Goal: Book appointment/travel/reservation

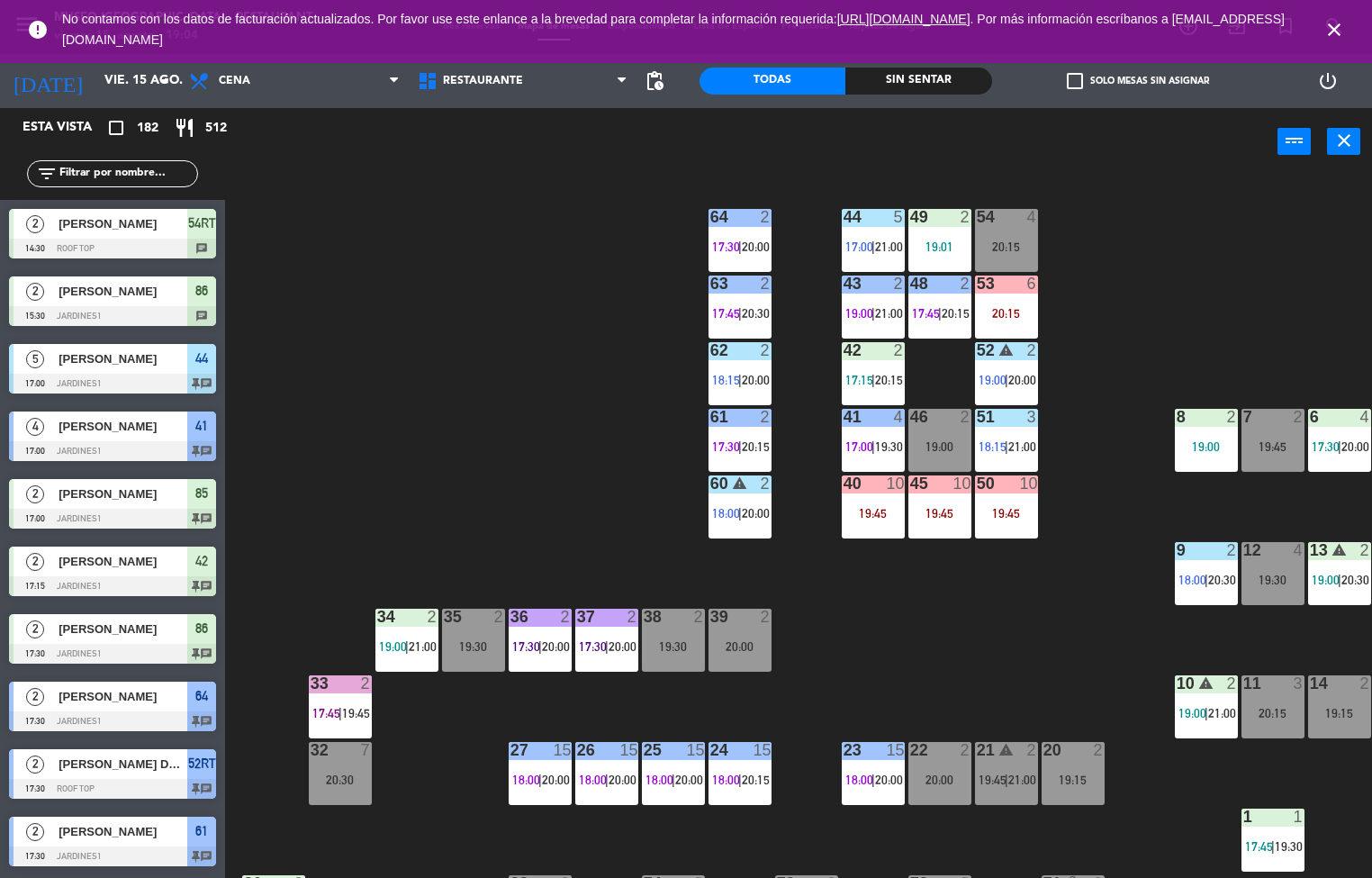
click at [935, 89] on div "Sin sentar" at bounding box center [919, 80] width 146 height 27
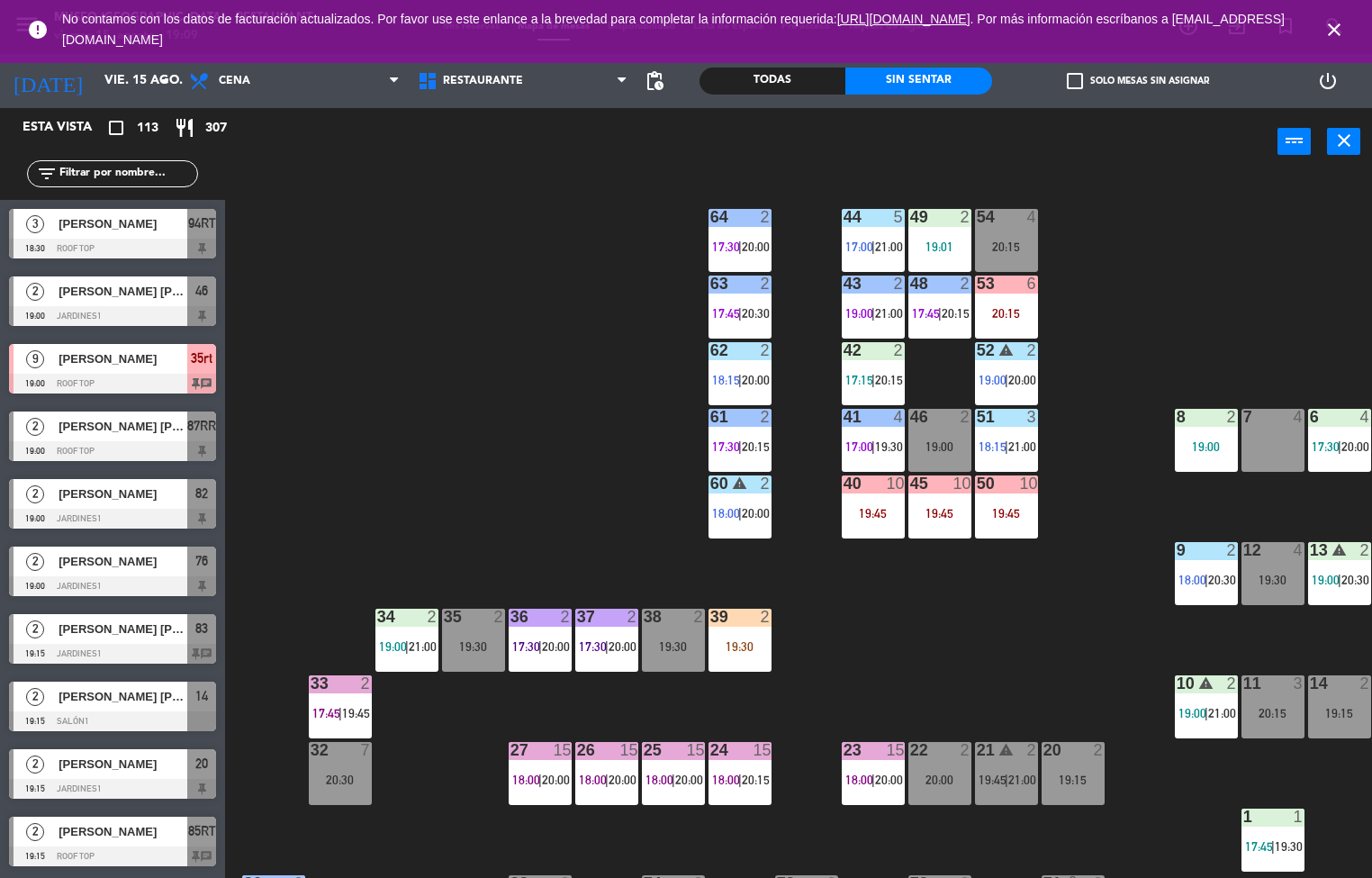
click at [354, 460] on div "44 5 17:00 | 21:00 49 2 19:01 54 4 20:15 64 2 17:30 | 20:00 48 2 17:45 | 20:15 …" at bounding box center [805, 527] width 1133 height 702
click at [865, 370] on div "42 2 17:15 | 20:15" at bounding box center [873, 374] width 63 height 63
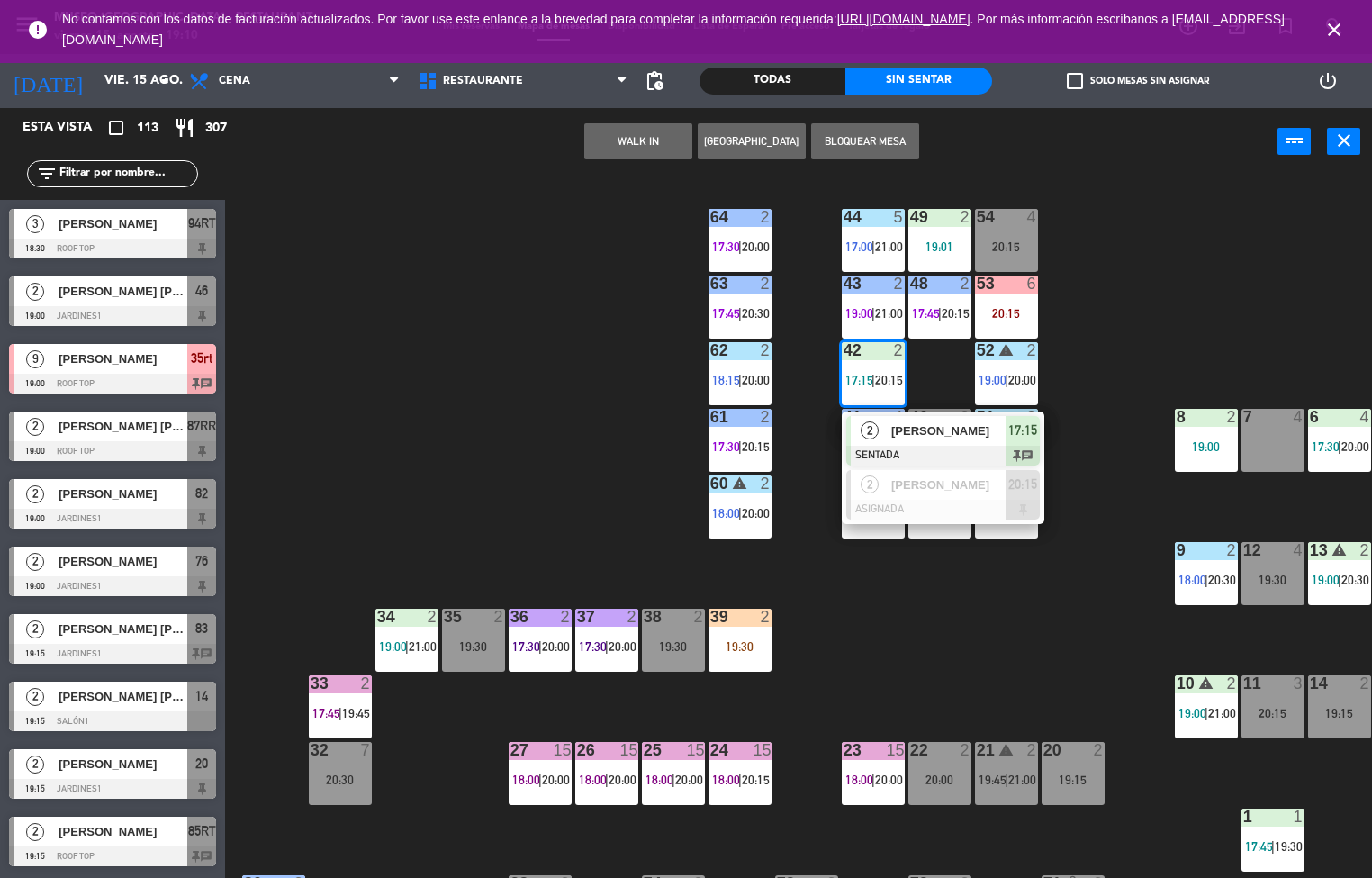
click at [1008, 365] on div "52 warning 2 19:00 | 20:00" at bounding box center [1007, 374] width 63 height 63
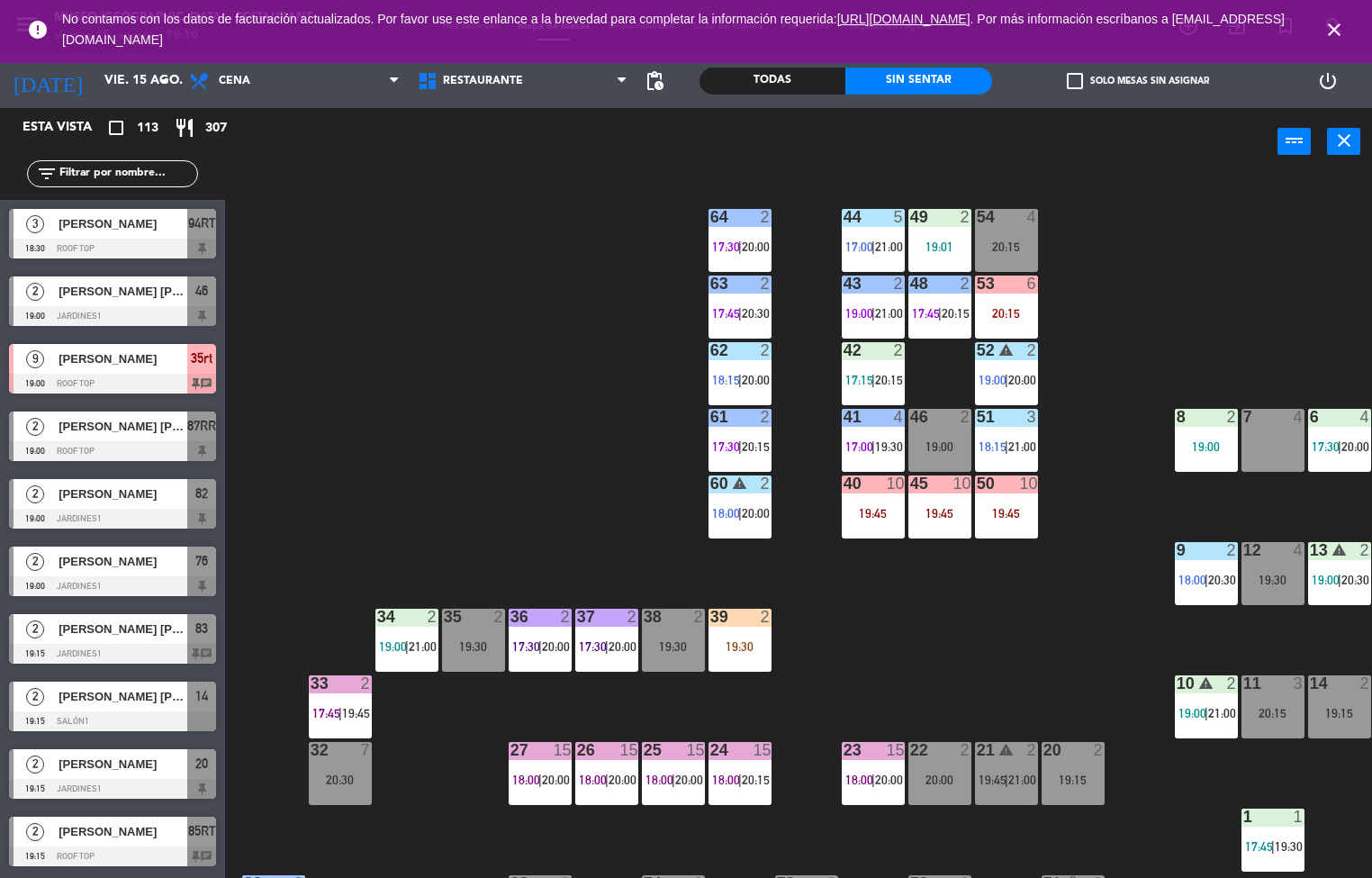
click at [1017, 624] on div "44 5 17:00 | 21:00 49 2 19:01 54 4 20:15 64 2 17:30 | 20:00 48 2 17:45 | 20:15 …" at bounding box center [805, 527] width 1133 height 702
click at [1020, 373] on span "20:00" at bounding box center [1022, 380] width 28 height 15
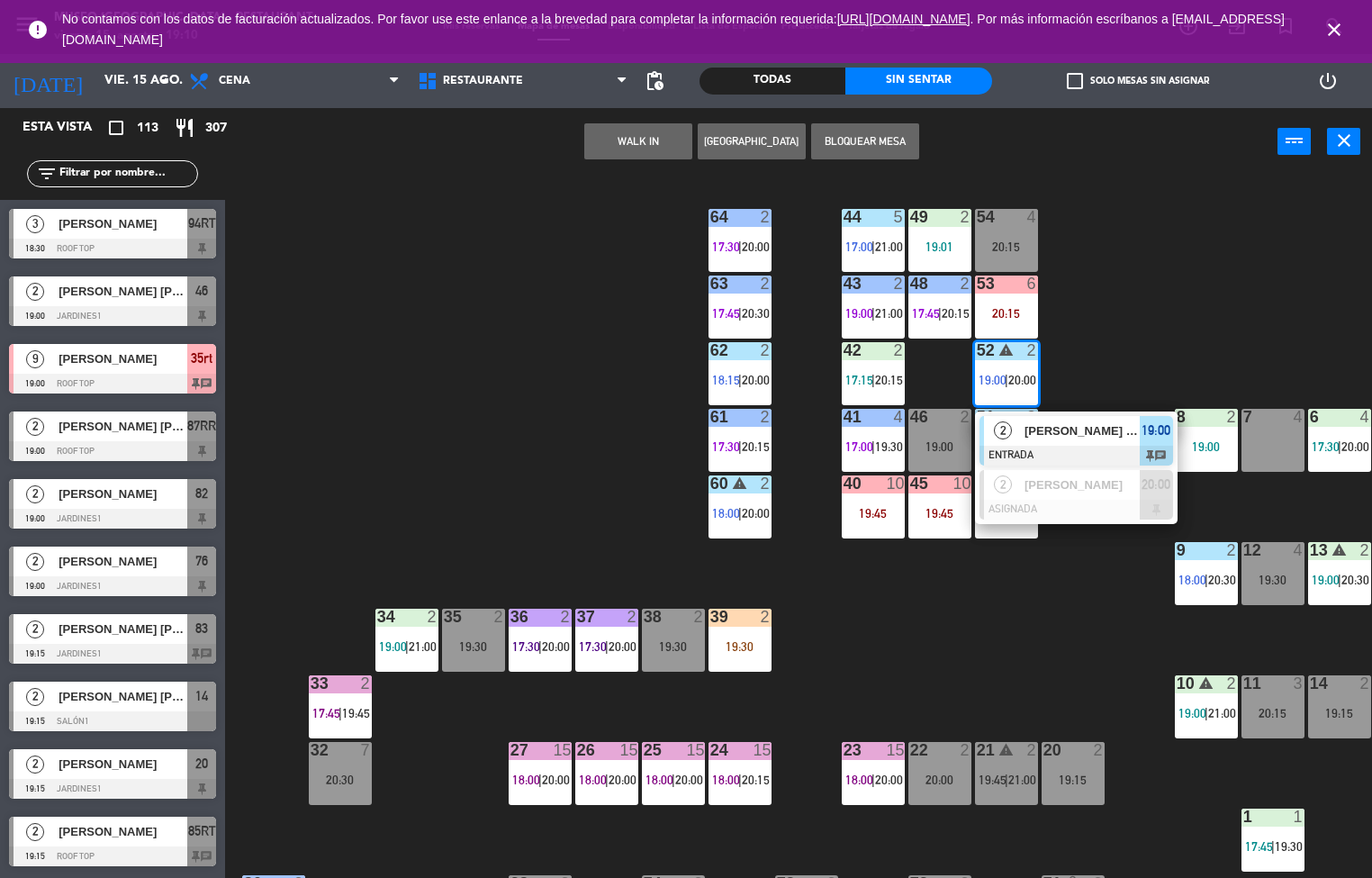
click at [1003, 435] on span "2" at bounding box center [1003, 430] width 18 height 18
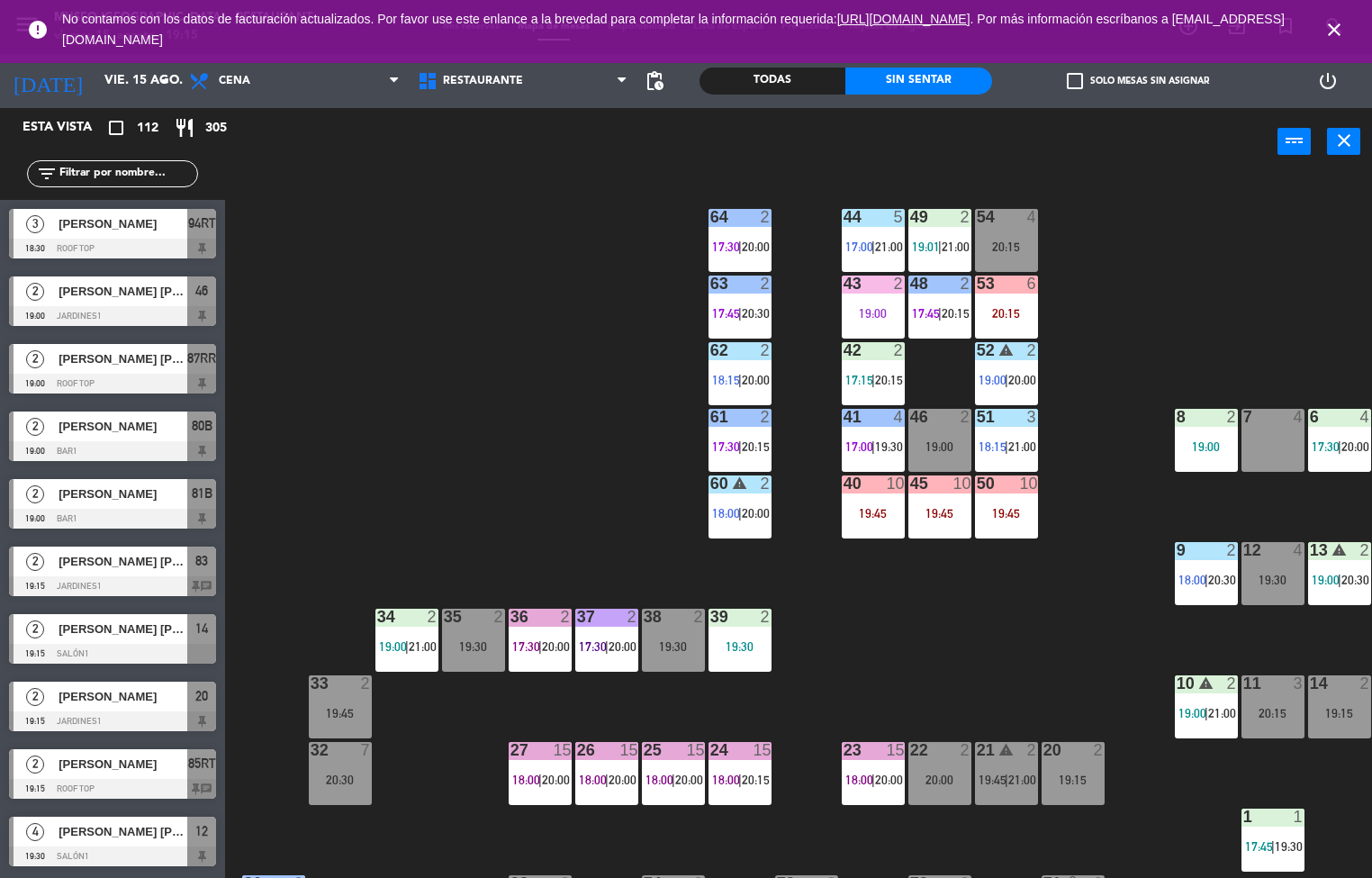
click at [1087, 439] on div "44 5 17:00 | 21:00 49 2 19:01 | 21:00 54 4 20:15 64 2 17:30 | 20:00 48 2 17:45 …" at bounding box center [805, 527] width 1133 height 702
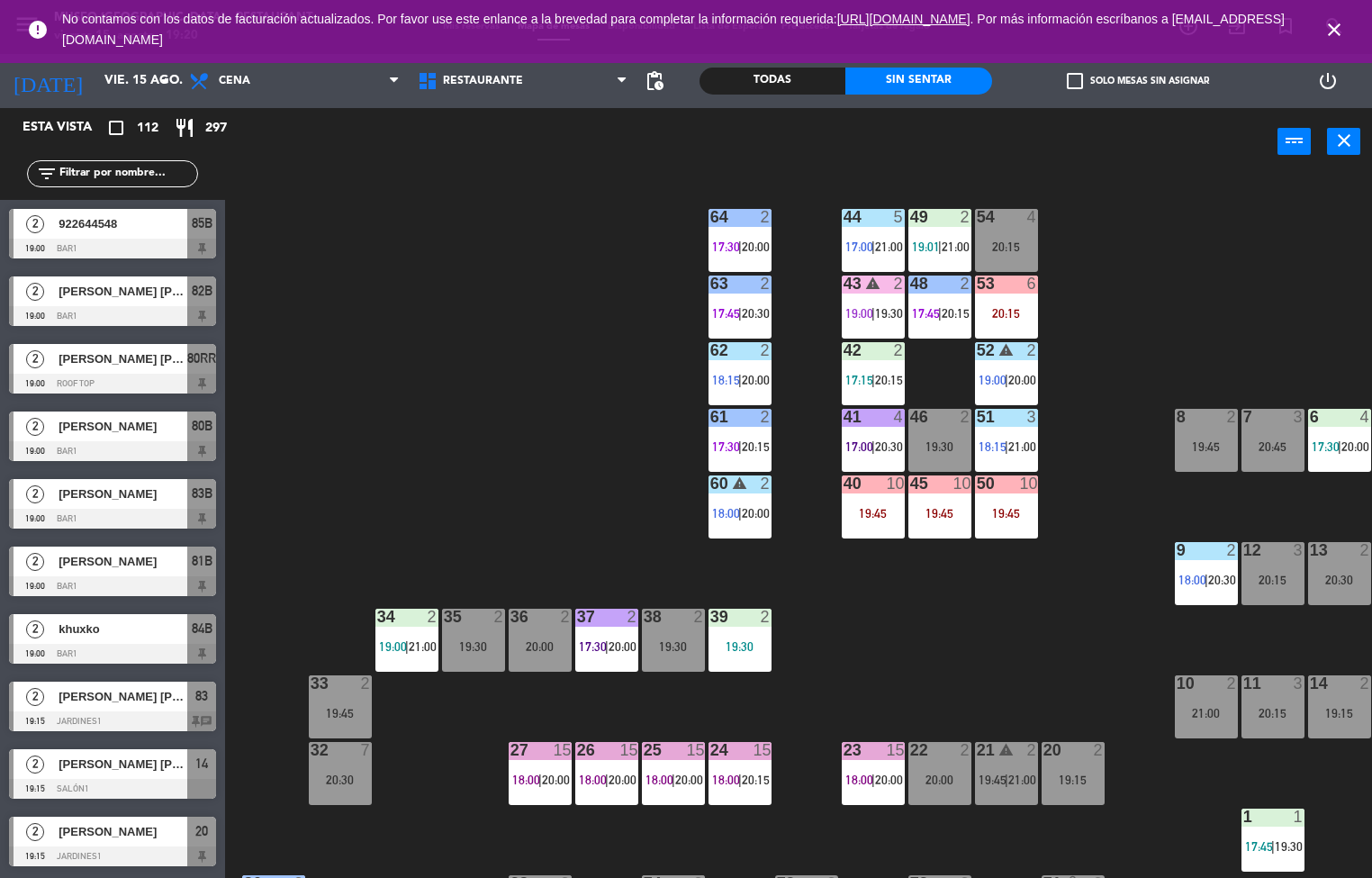
click at [541, 402] on div "44 5 17:00 | 21:00 49 2 19:01 | 21:00 54 4 20:15 64 2 17:30 | 20:00 48 2 17:45 …" at bounding box center [805, 527] width 1133 height 702
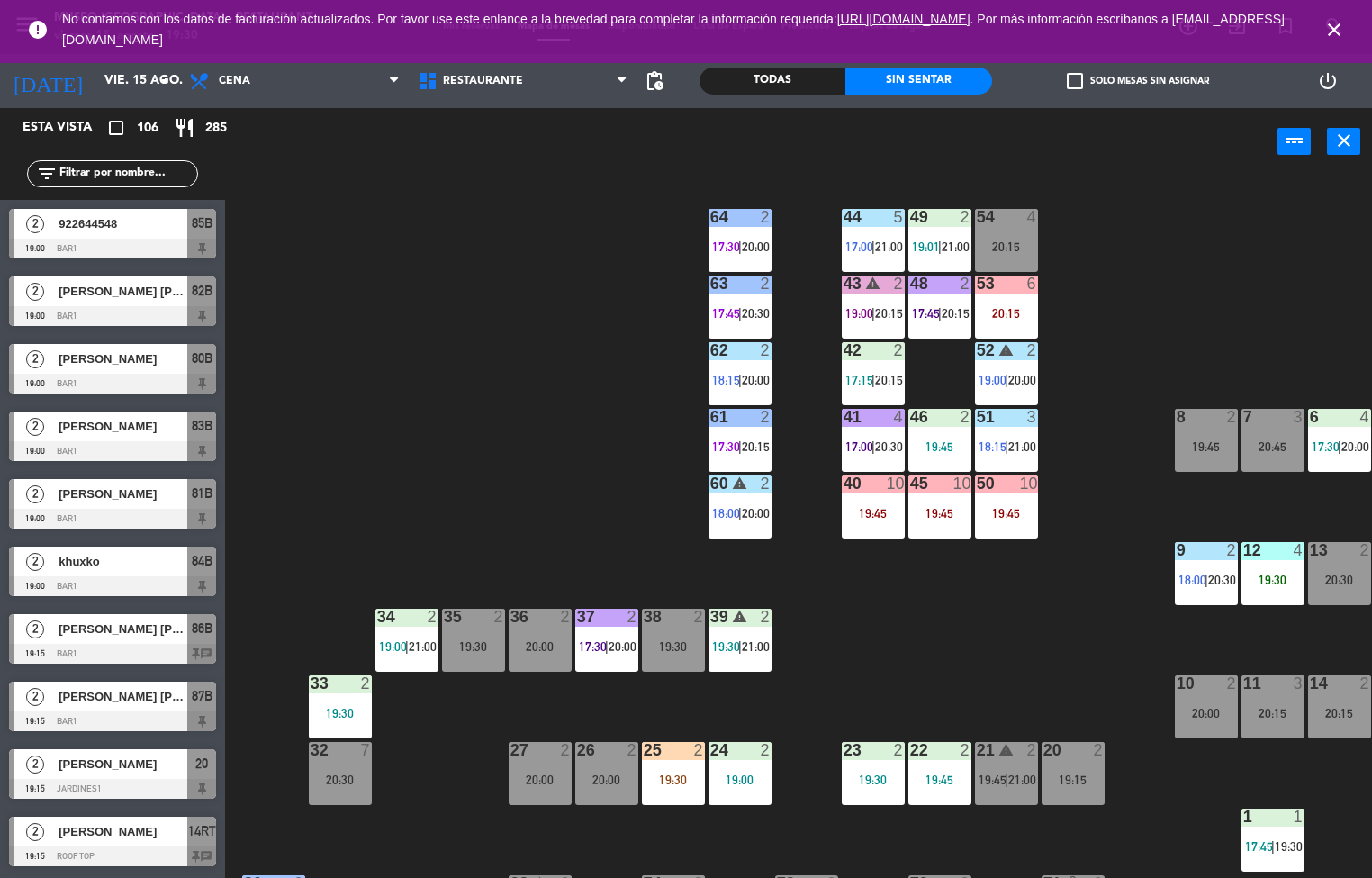
click at [725, 374] on span "18:15" at bounding box center [726, 380] width 28 height 15
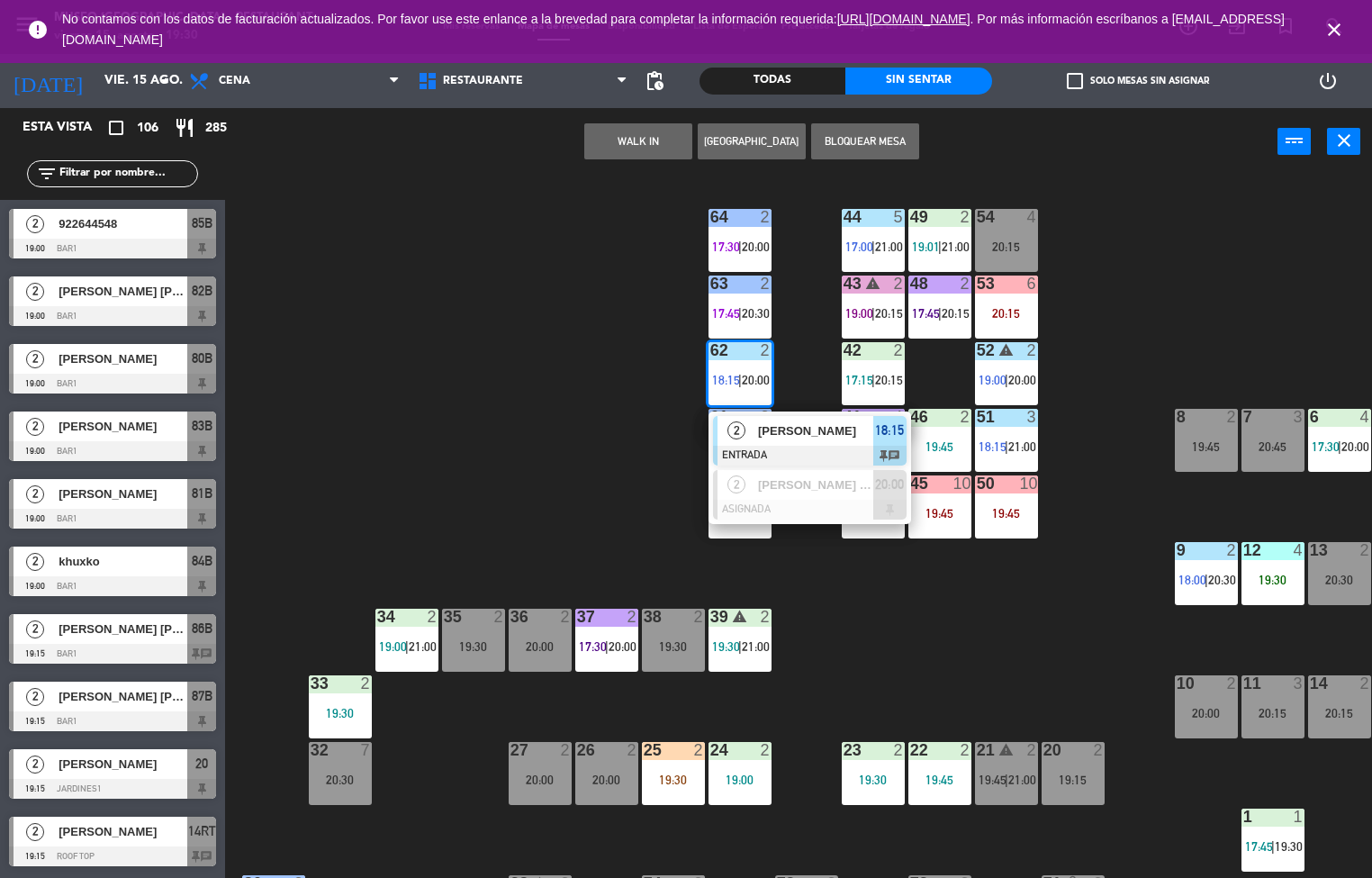
click at [740, 422] on span "2" at bounding box center [735, 430] width 18 height 18
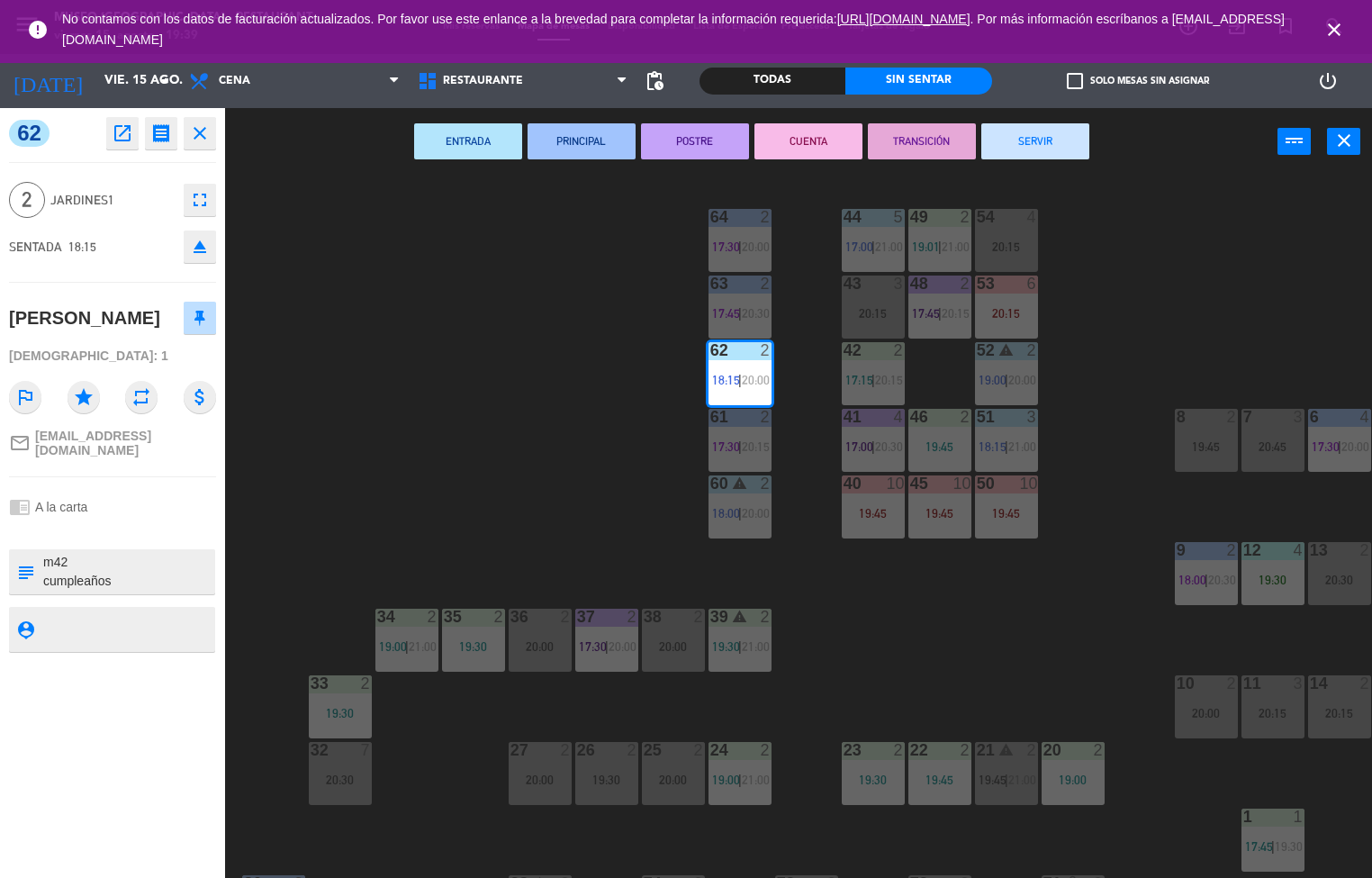
click at [555, 340] on div "44 5 17:00 | 21:00 49 2 19:01 | 21:00 54 4 20:15 64 2 17:30 | 20:00 48 2 17:45 …" at bounding box center [805, 527] width 1133 height 702
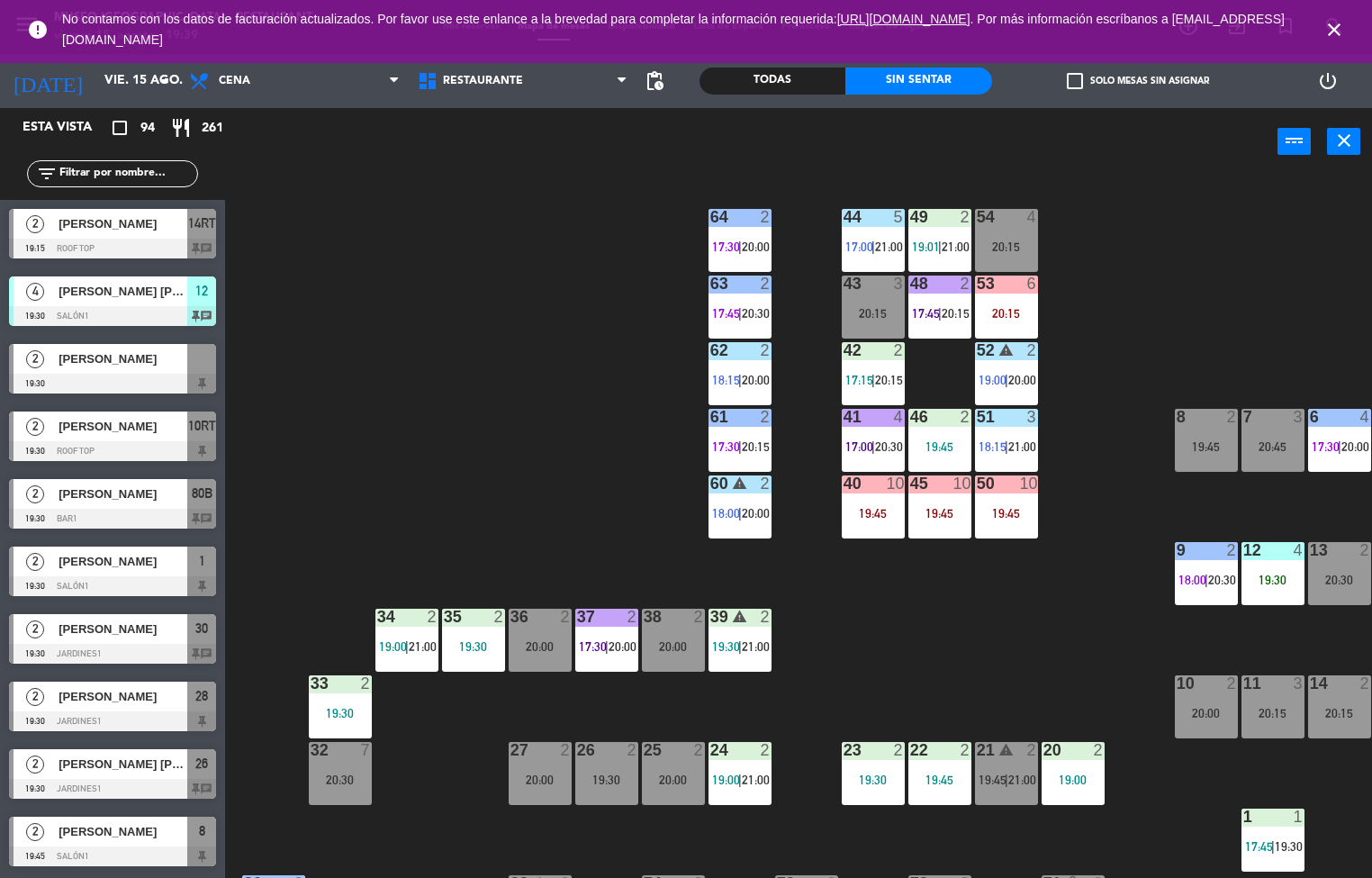
click at [933, 311] on span "17:45" at bounding box center [926, 314] width 28 height 15
click at [934, 311] on span "17:45" at bounding box center [926, 314] width 28 height 15
click at [1148, 253] on div "44 5 17:00 | 21:00 49 2 19:01 | 21:00 54 4 20:15 64 2 17:30 | 20:00 48 2 17:45 …" at bounding box center [805, 527] width 1133 height 702
click at [1010, 316] on div "20:15" at bounding box center [1007, 314] width 63 height 13
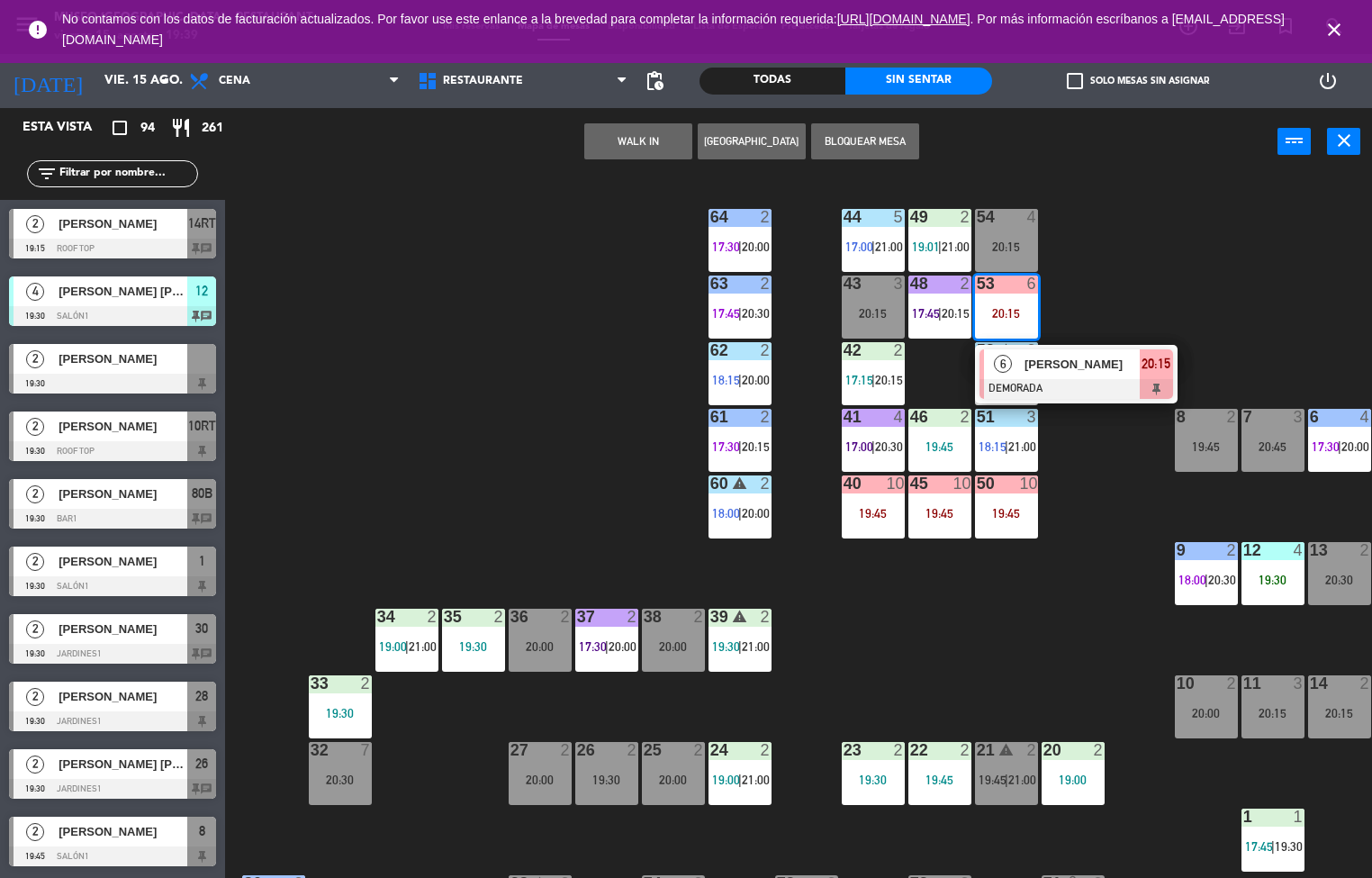
click at [1119, 384] on div at bounding box center [1076, 389] width 193 height 19
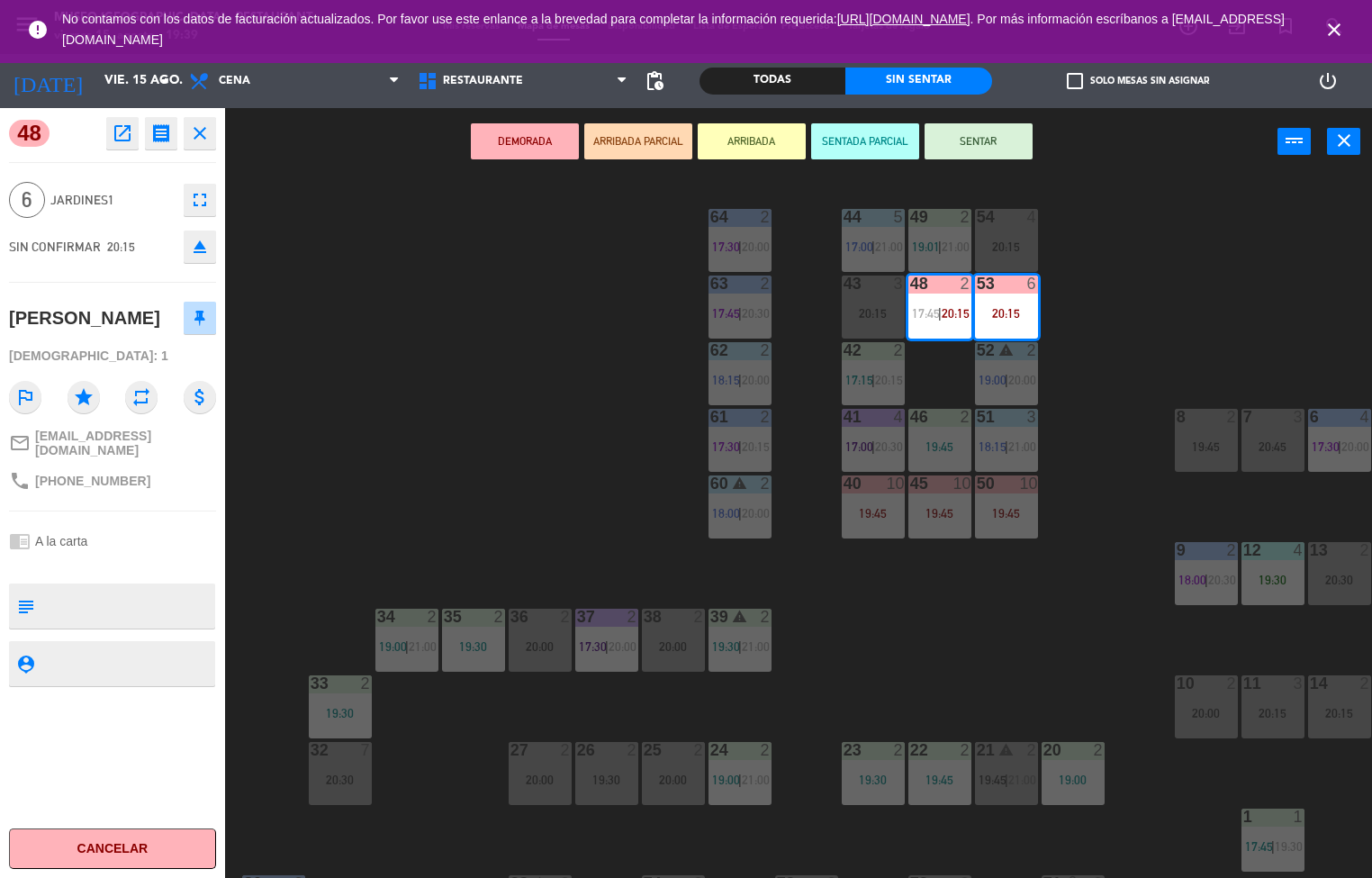
click at [597, 495] on div "44 5 17:00 | 21:00 49 2 19:01 | 21:00 54 4 20:15 64 2 17:30 | 20:00 48 2 17:45 …" at bounding box center [805, 527] width 1133 height 702
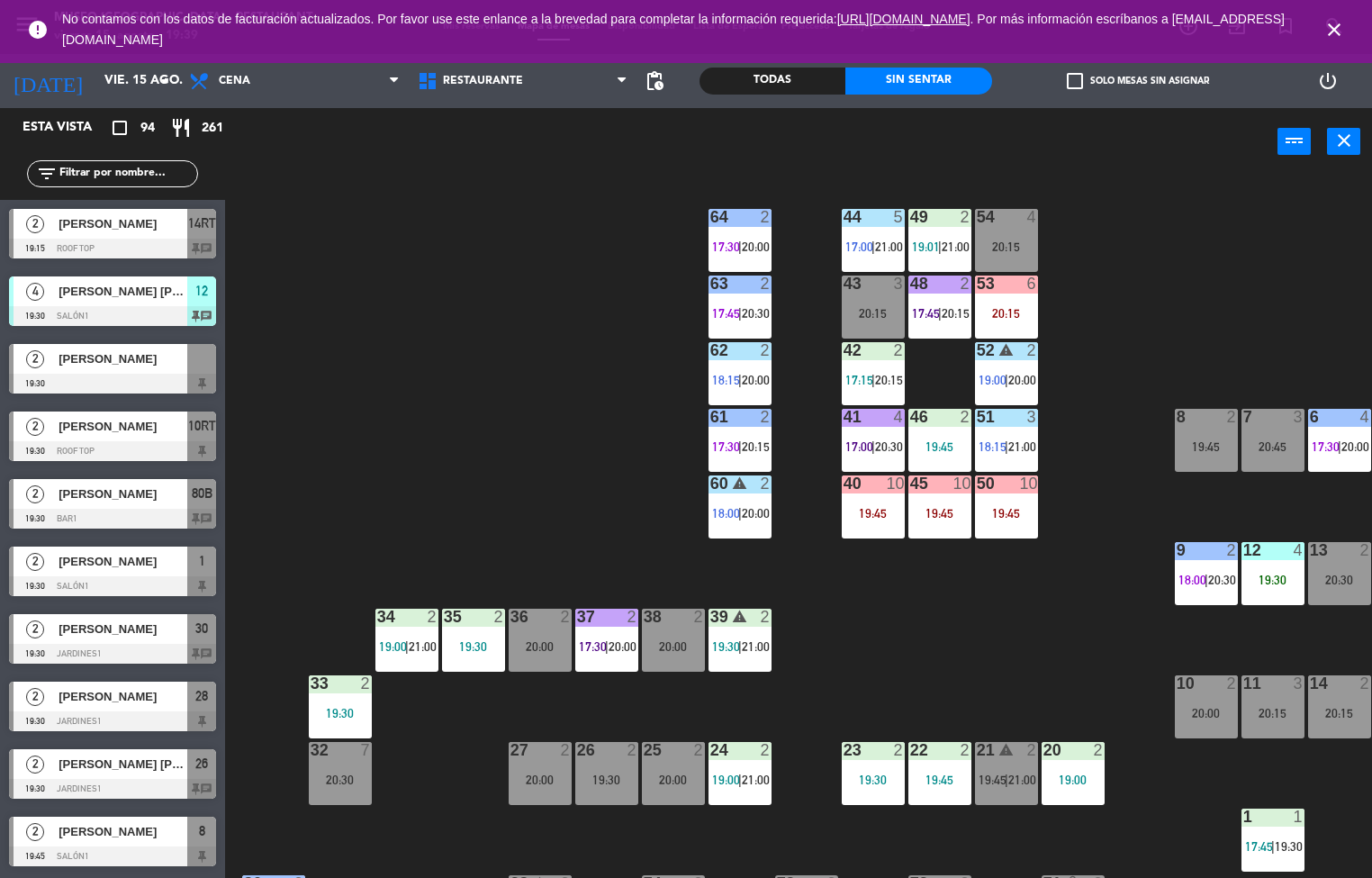
scroll to position [1, 0]
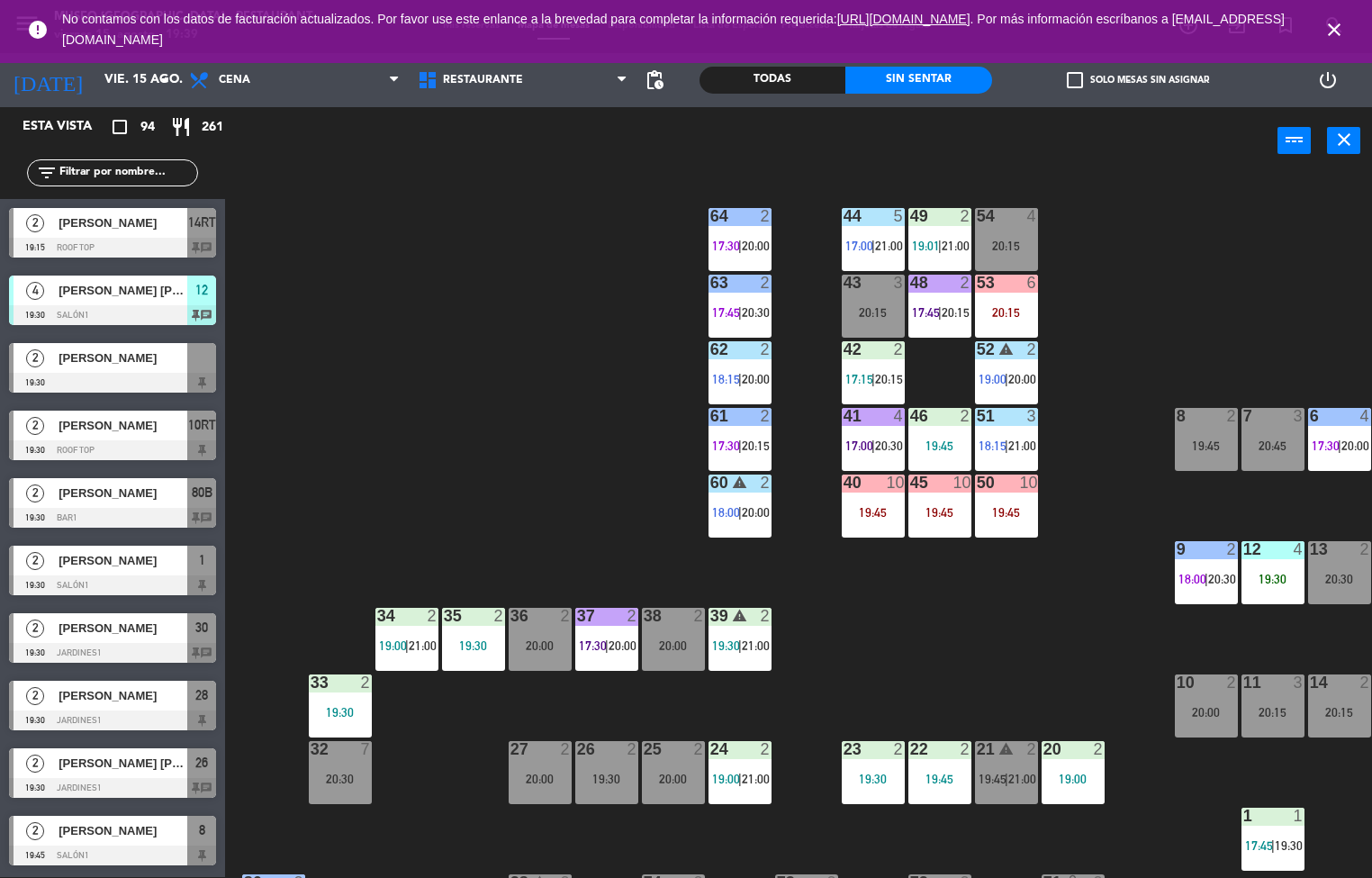
click at [1005, 312] on div "20:15" at bounding box center [1007, 313] width 63 height 13
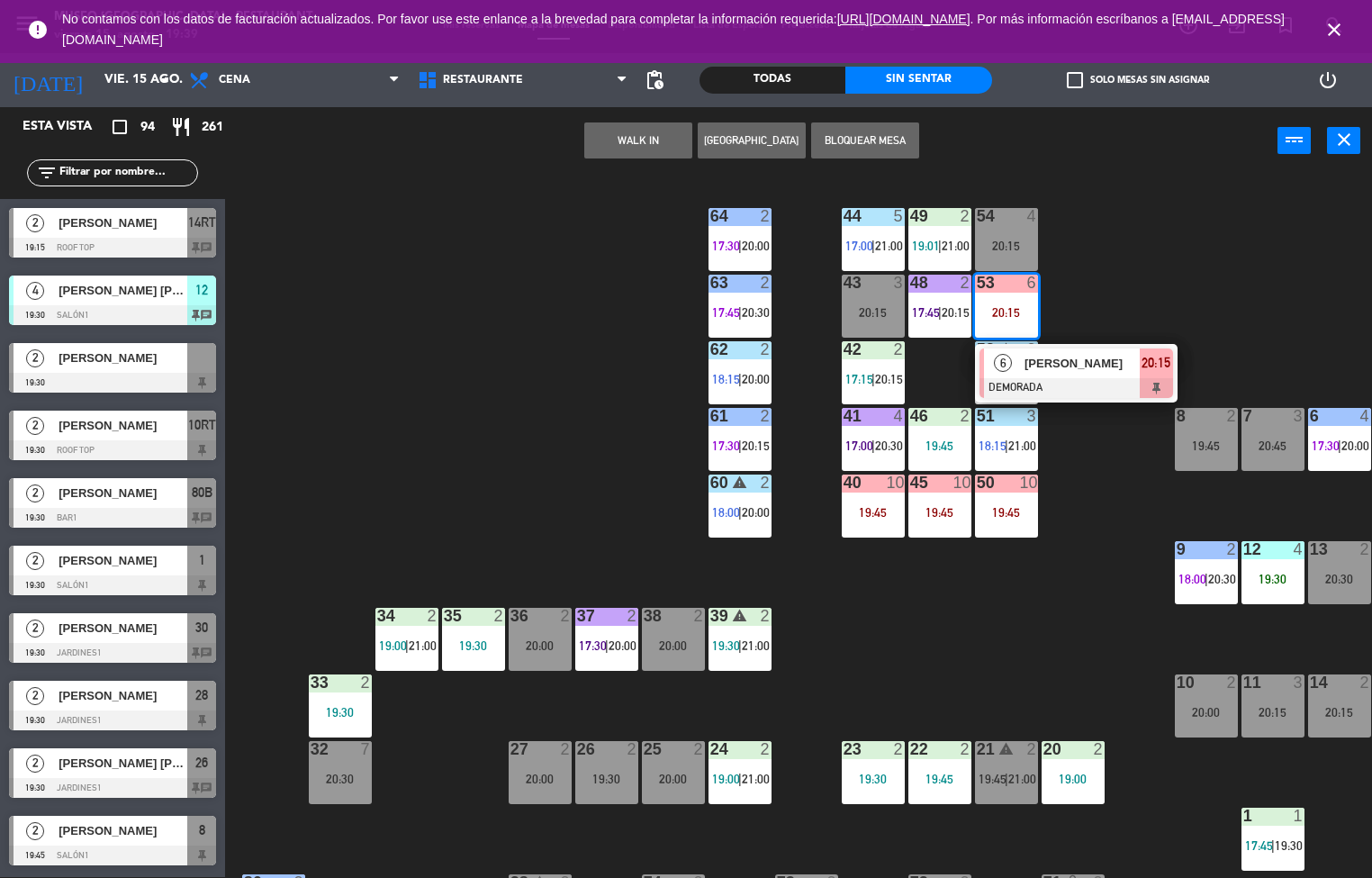
click at [1075, 365] on span "[PERSON_NAME]" at bounding box center [1082, 364] width 116 height 19
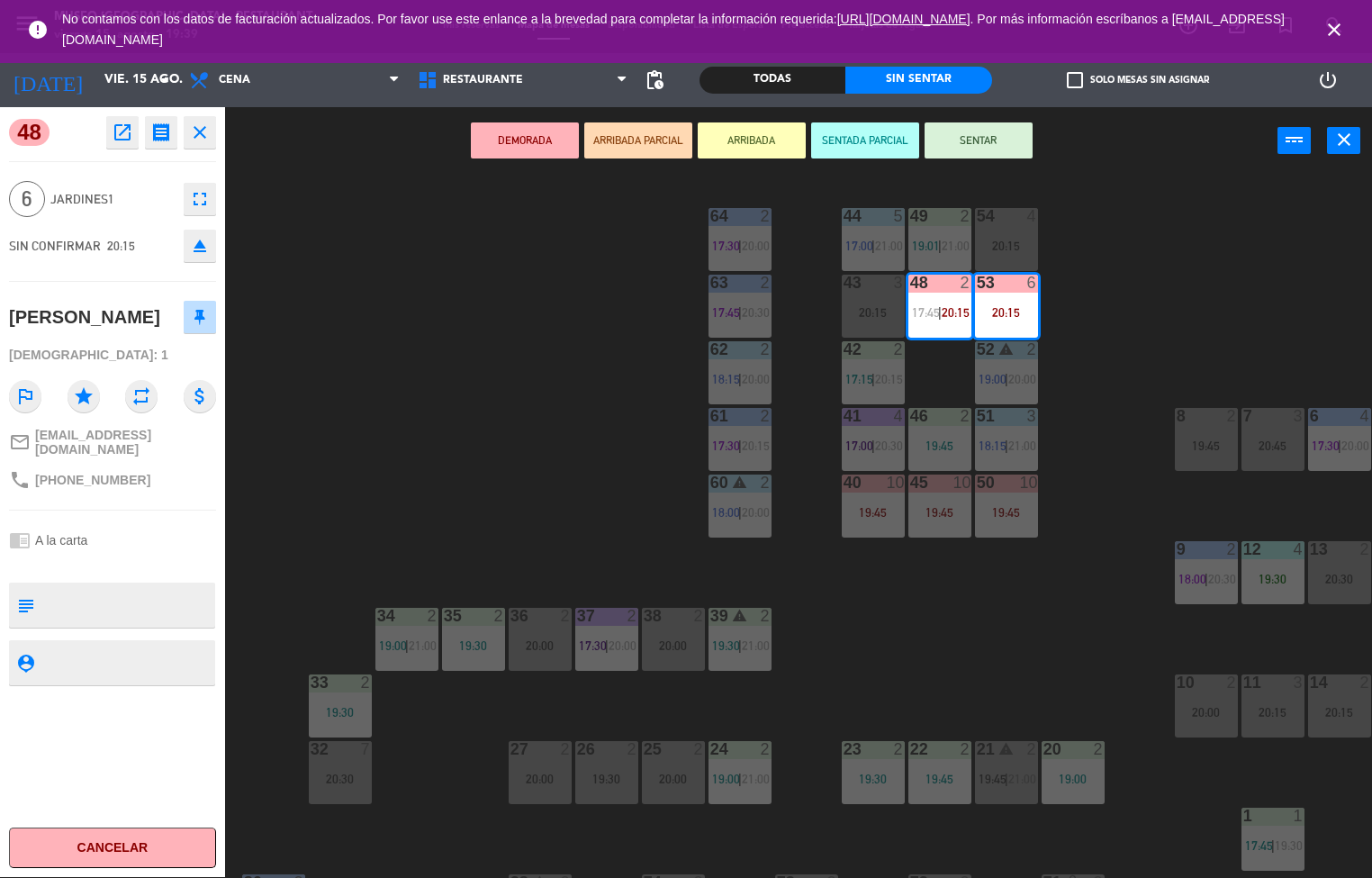
click at [585, 403] on div "44 5 17:00 | 21:00 49 2 19:01 | 21:00 54 4 20:15 64 2 17:30 | 20:00 48 2 17:45 …" at bounding box center [805, 526] width 1133 height 702
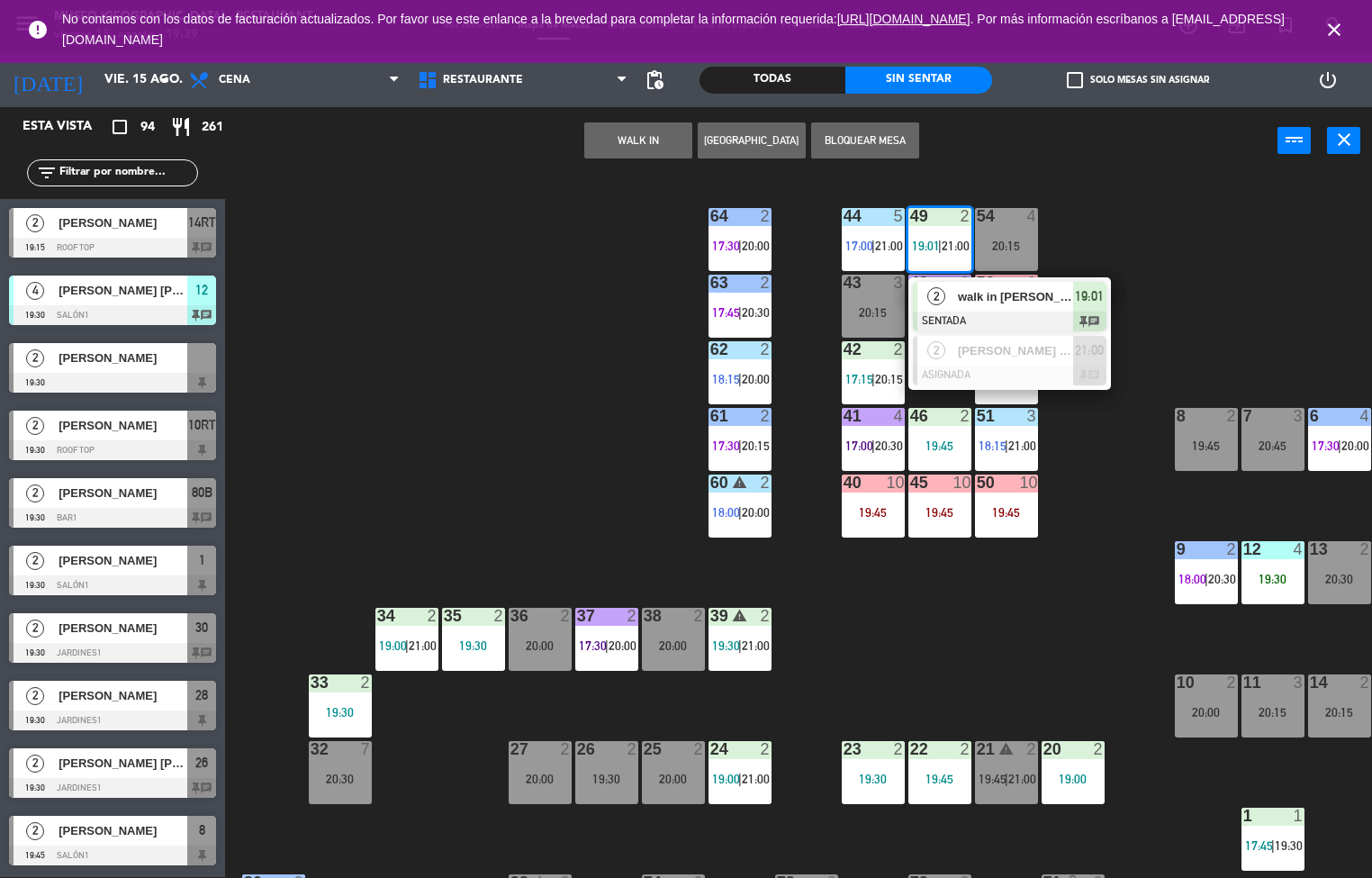
click at [560, 411] on div "44 5 17:00 | 21:00 49 2 19:01 | 21:00 2 walk in [PERSON_NAME] SENTADA 19:01 cha…" at bounding box center [805, 526] width 1133 height 702
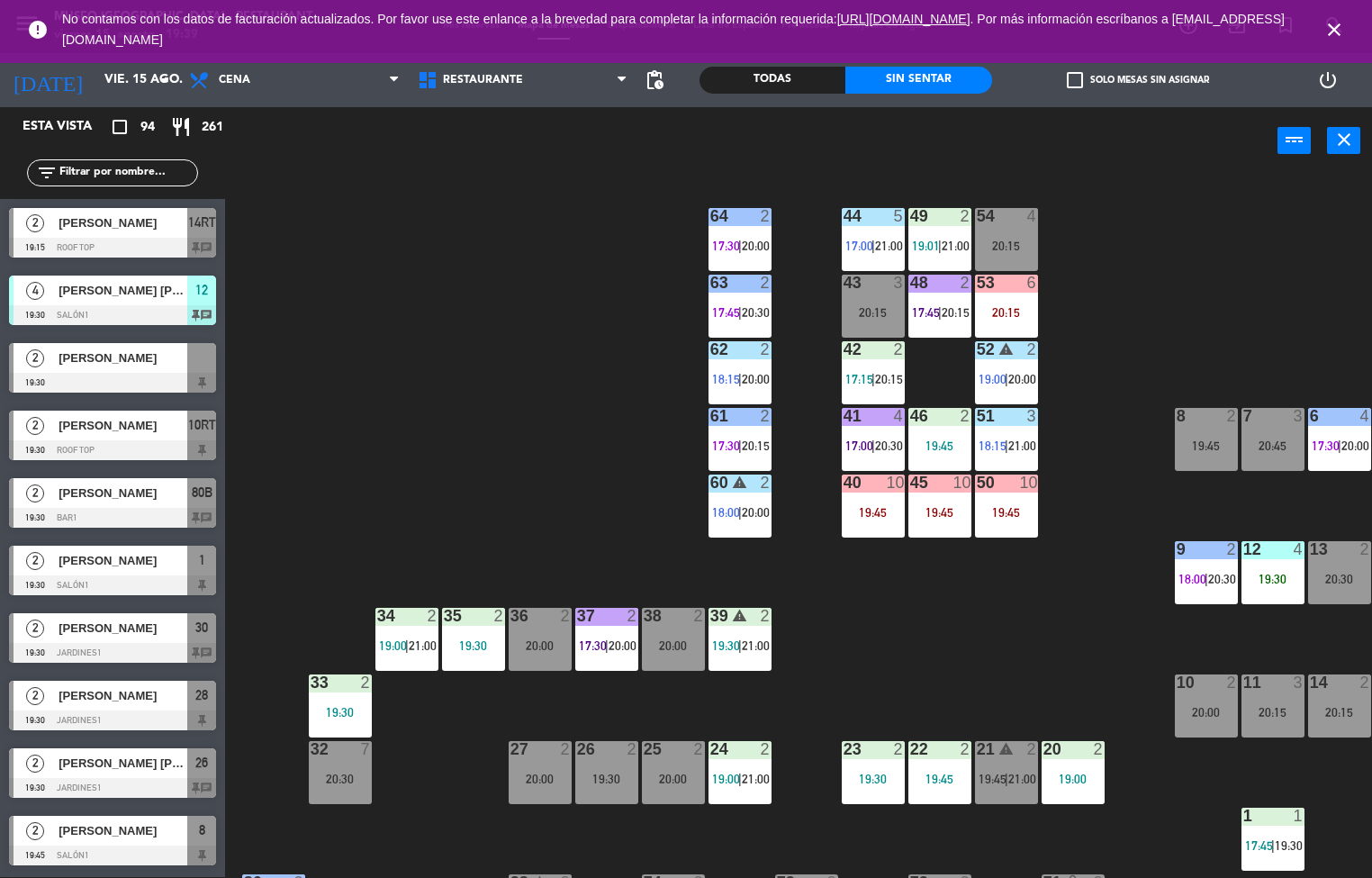
click at [873, 241] on span "|" at bounding box center [873, 246] width 4 height 15
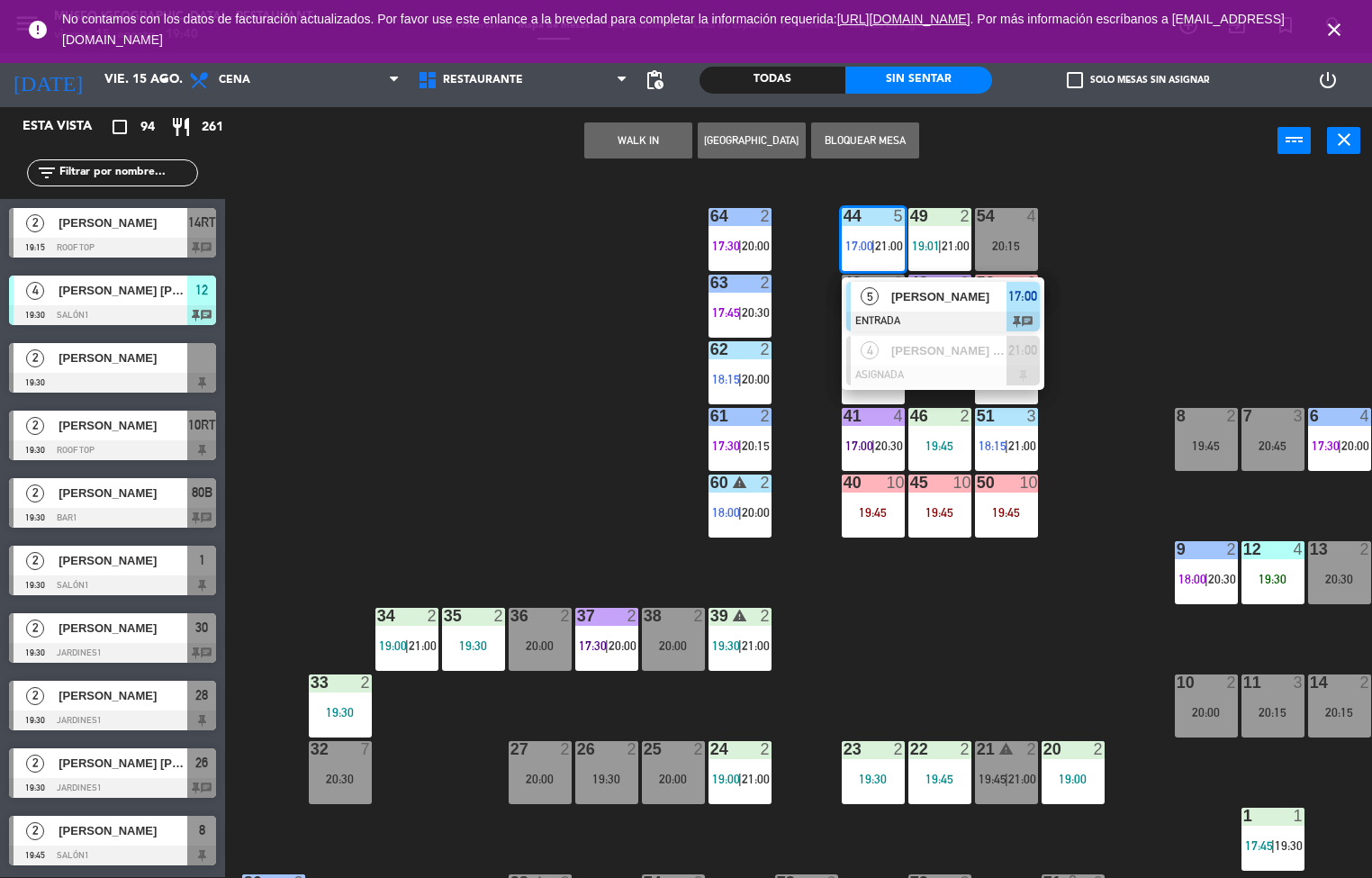
click at [622, 316] on div "44 5 17:00 | 21:00 5 [PERSON_NAME] ENTRADA 17:00 chat 4 [PERSON_NAME] [PERSON_N…" at bounding box center [805, 526] width 1133 height 702
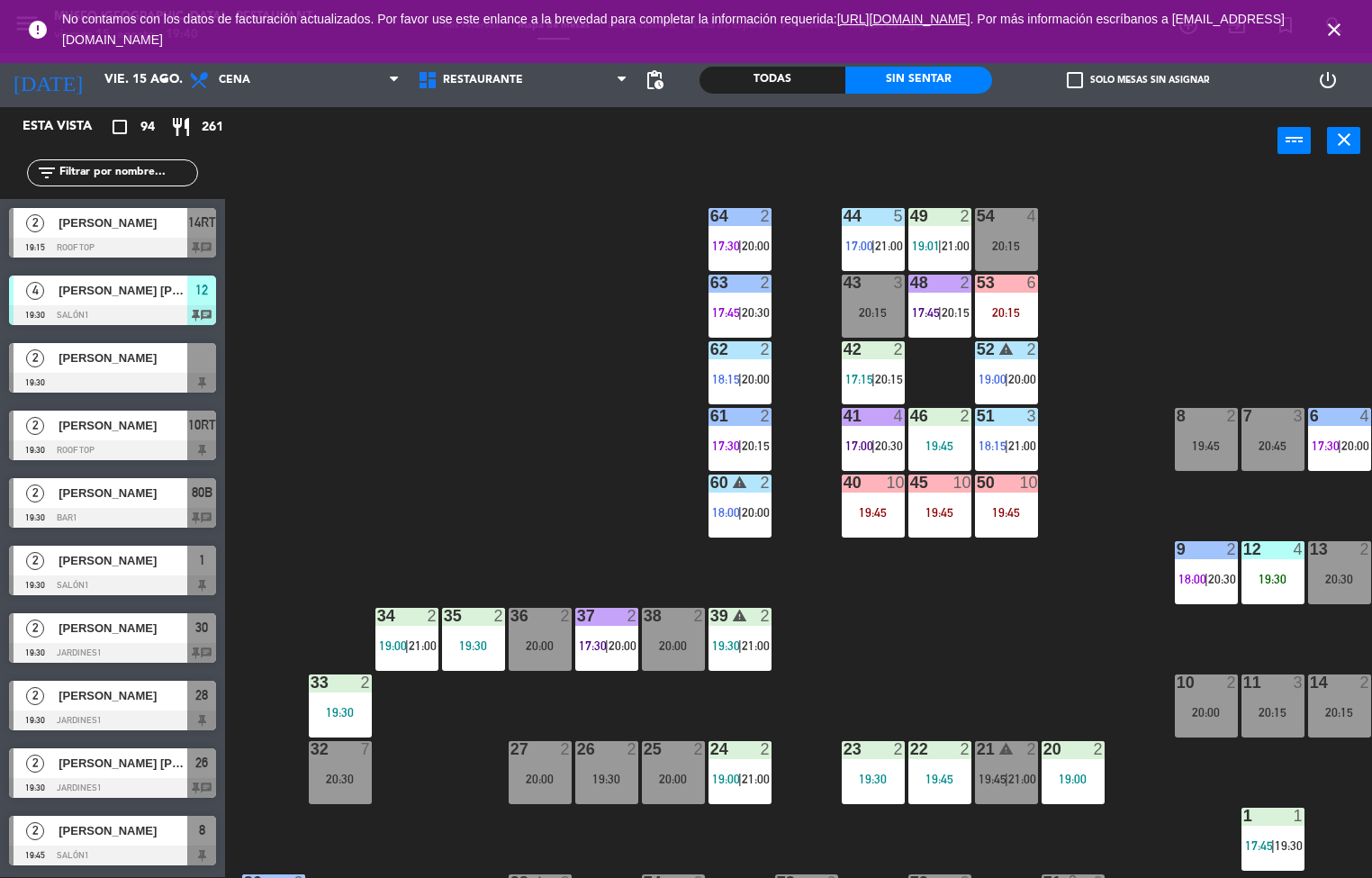
click at [930, 239] on span "19:01" at bounding box center [926, 246] width 28 height 15
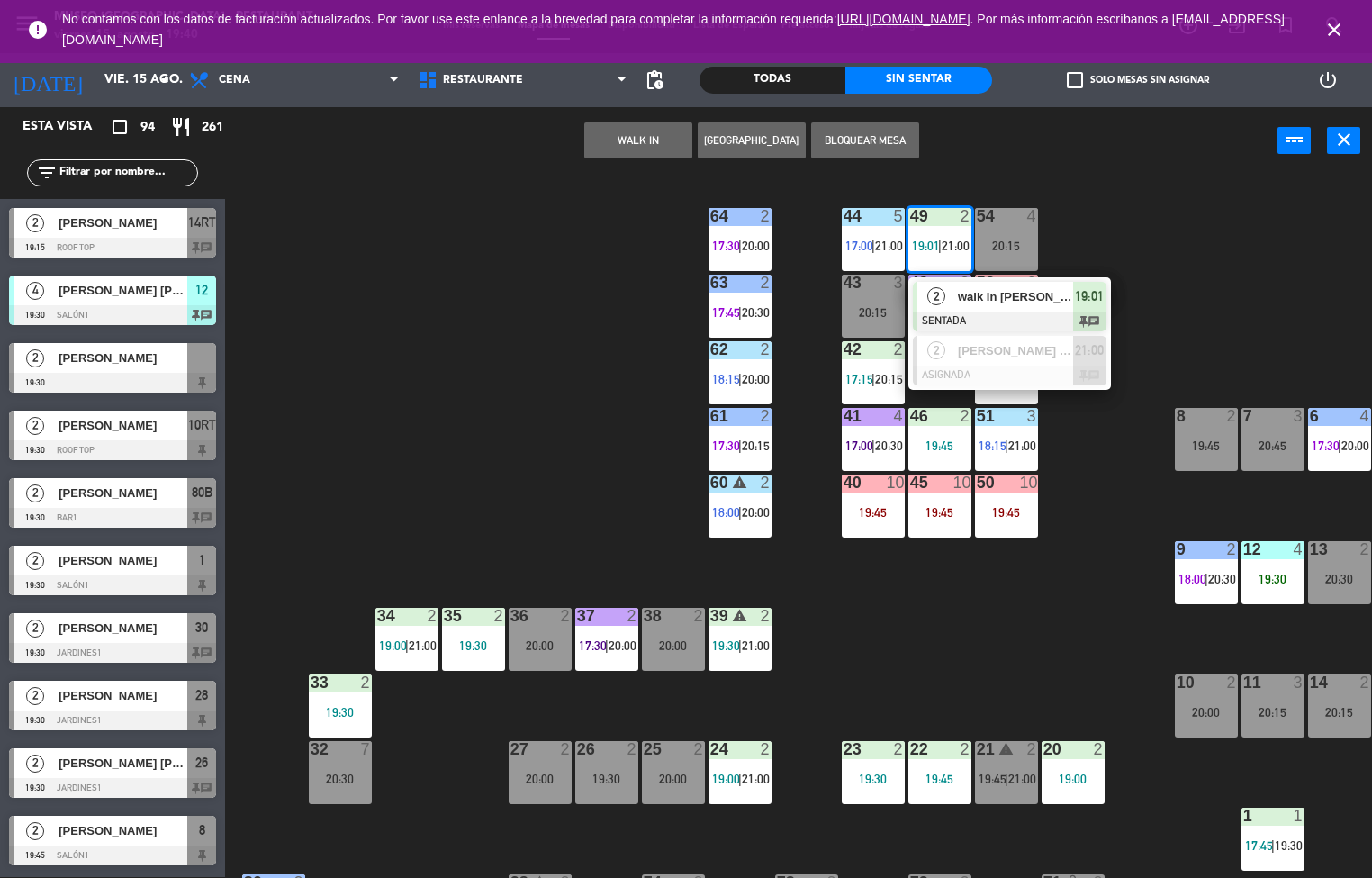
click at [1006, 301] on span "walk in [PERSON_NAME]" at bounding box center [1016, 296] width 116 height 19
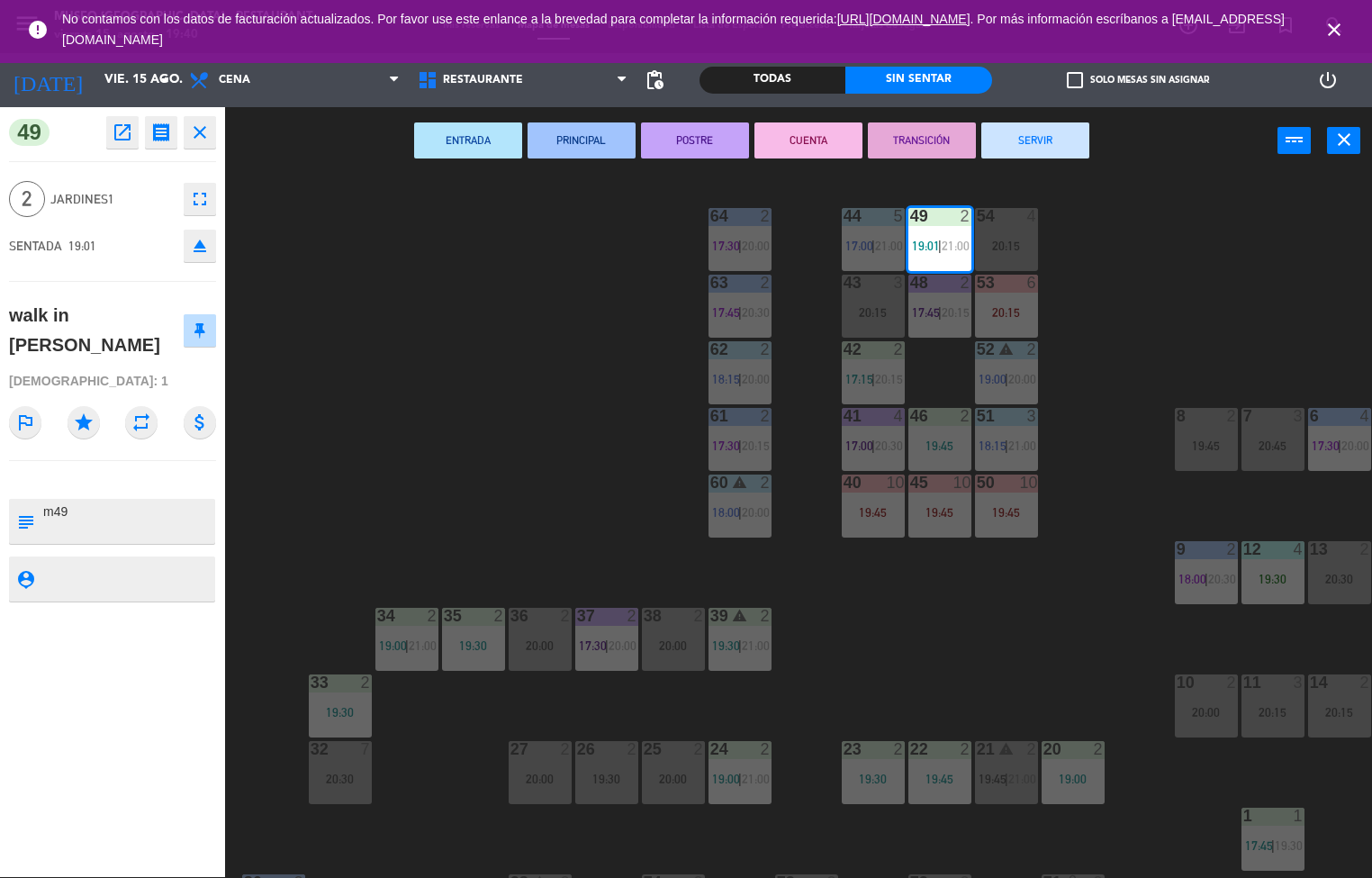
click at [630, 438] on div "44 5 17:00 | 21:00 49 2 19:01 | 21:00 54 4 20:15 64 2 17:30 | 20:00 48 2 17:45 …" at bounding box center [805, 526] width 1133 height 702
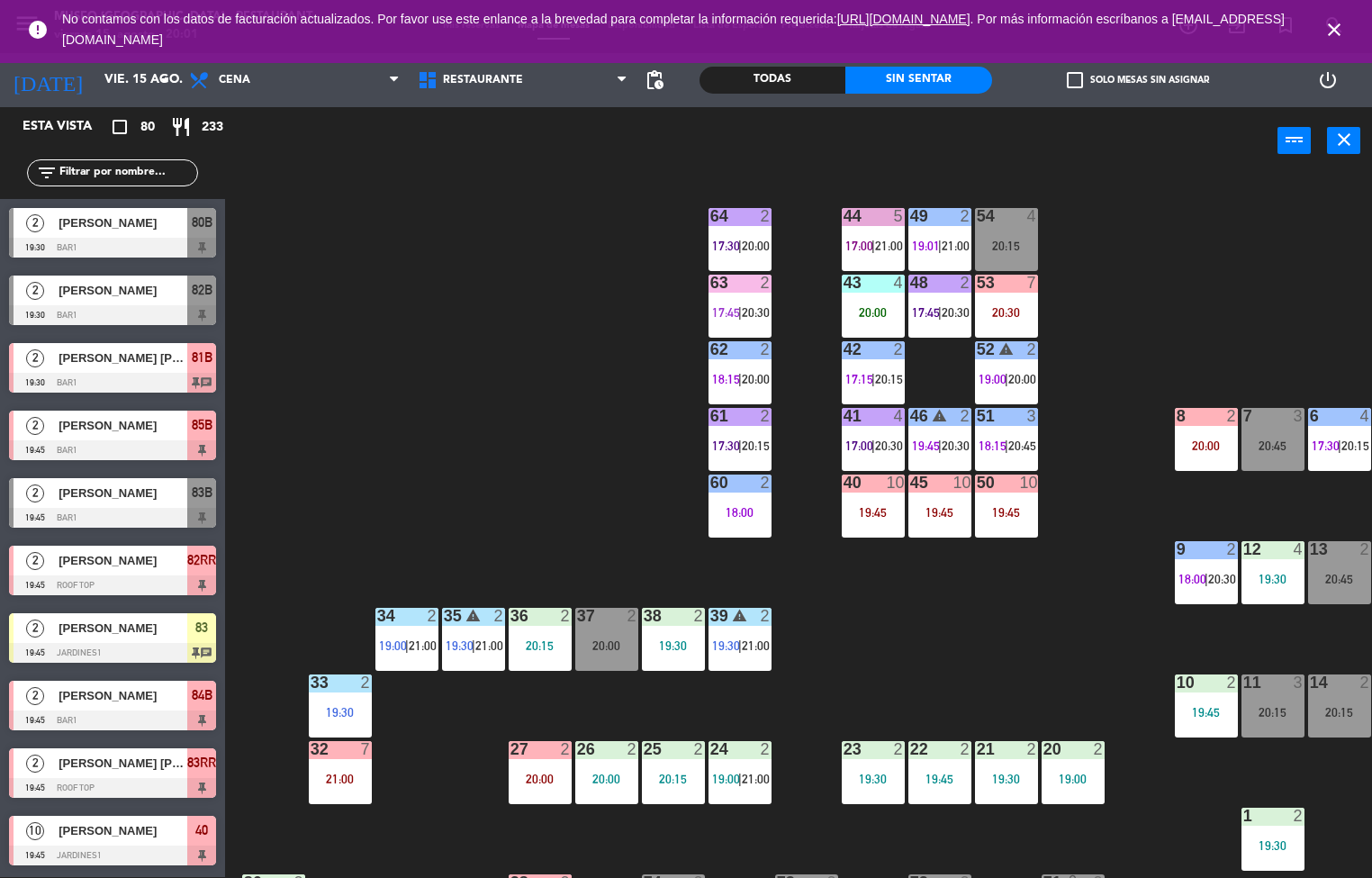
click at [860, 349] on div at bounding box center [873, 350] width 30 height 17
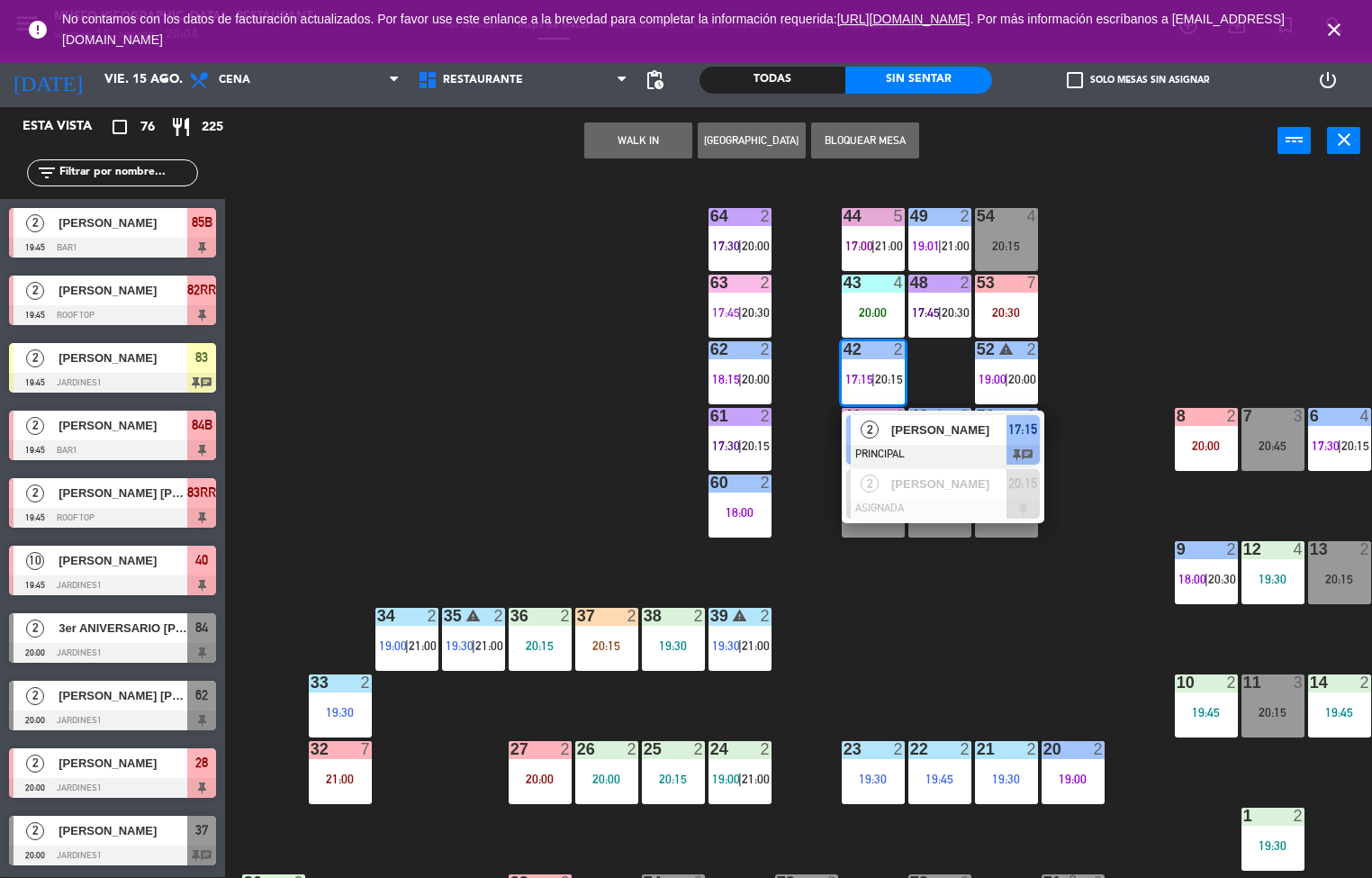
click at [1338, 21] on icon "close" at bounding box center [1334, 29] width 21 height 21
